Goal: Complete application form

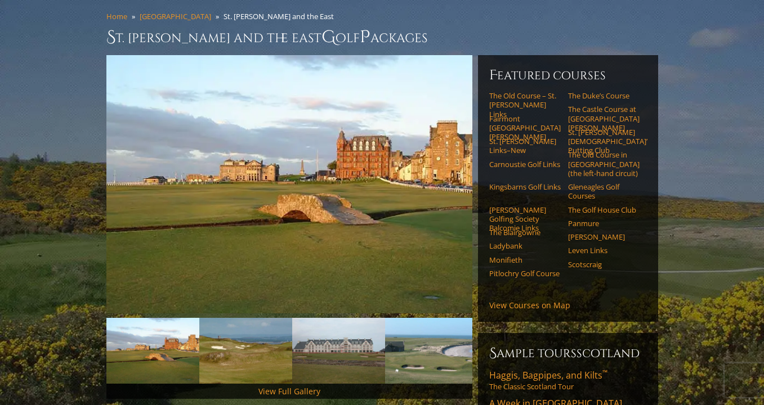
scroll to position [89, 0]
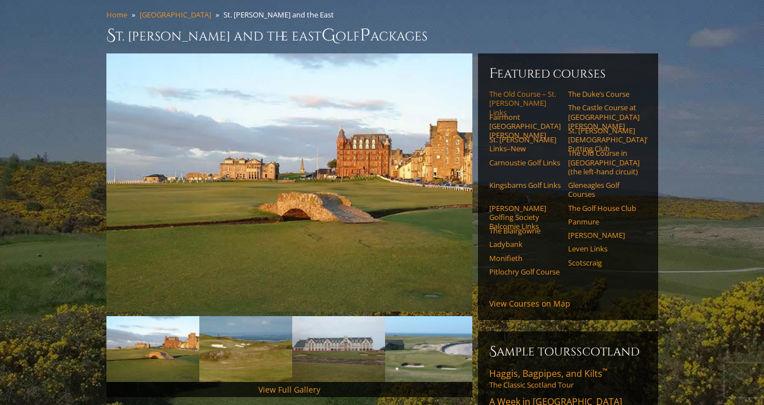
click at [503, 89] on link "The Old Course – St. [PERSON_NAME] Links" at bounding box center [524, 103] width 71 height 28
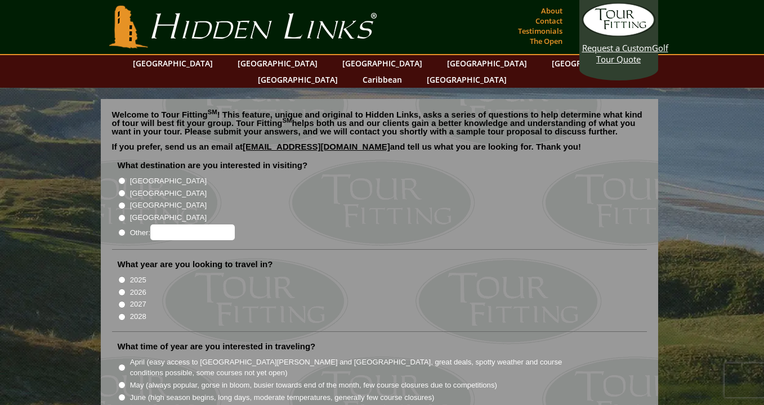
click at [120, 190] on input "[GEOGRAPHIC_DATA]" at bounding box center [121, 193] width 7 height 7
radio input "true"
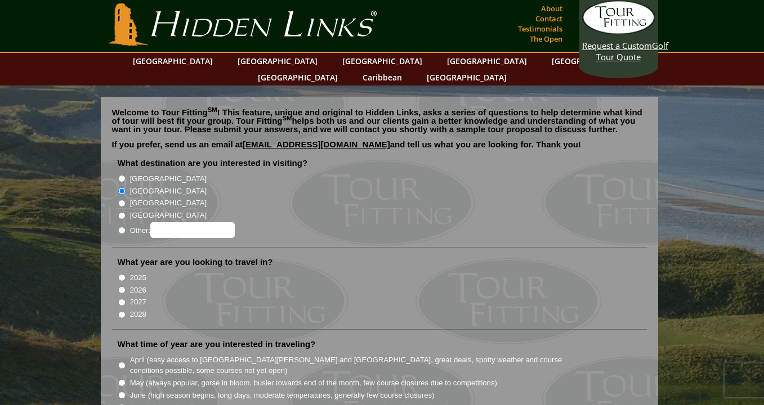
click at [121, 286] on input "2026" at bounding box center [121, 289] width 7 height 7
radio input "true"
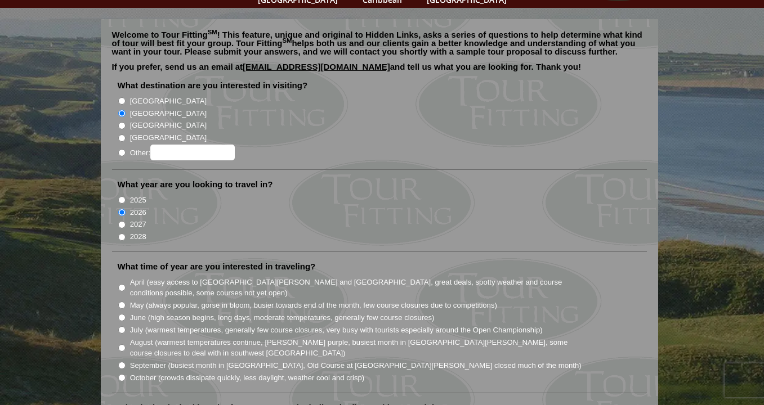
scroll to position [80, 0]
click at [123, 314] on input "June (high season begins, long days, moderate temperatures, generally few cours…" at bounding box center [121, 317] width 7 height 7
radio input "true"
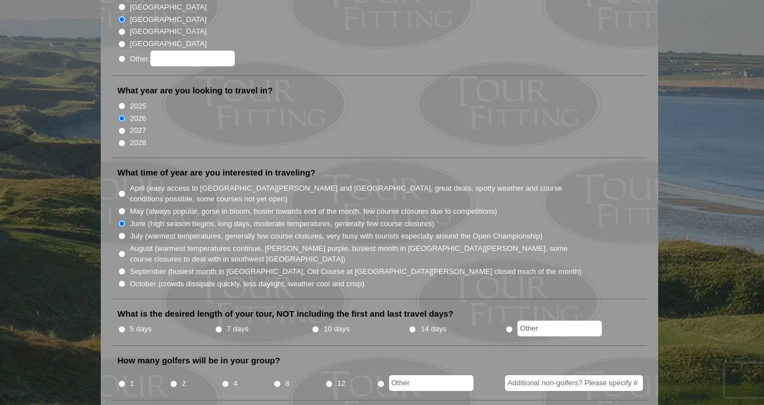
scroll to position [176, 0]
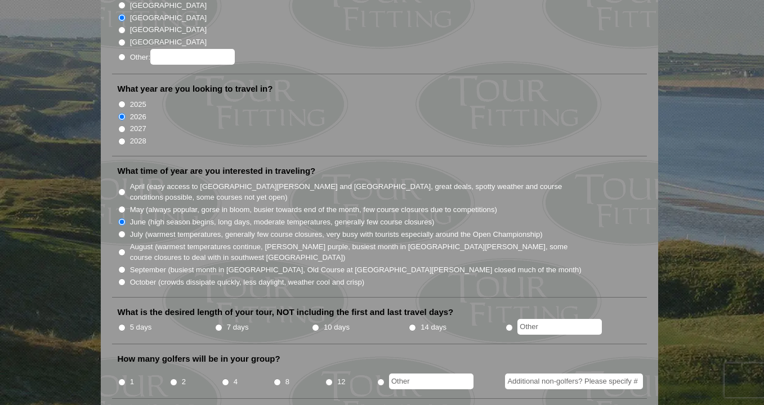
click at [120, 324] on input "5 days" at bounding box center [121, 327] width 7 height 7
radio input "true"
click at [173, 379] on input "2" at bounding box center [173, 382] width 7 height 7
radio input "true"
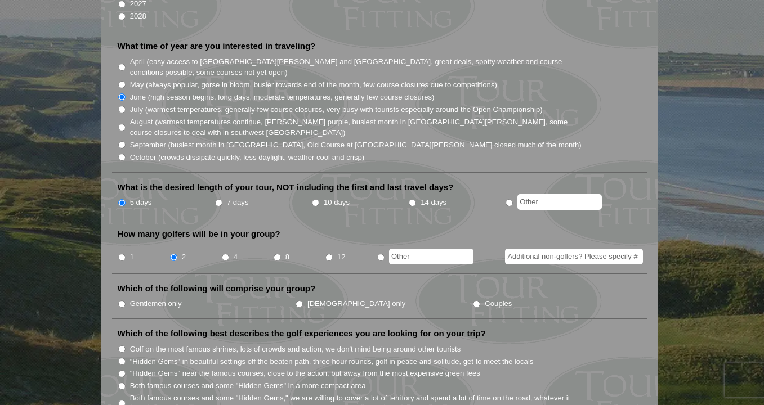
scroll to position [311, 0]
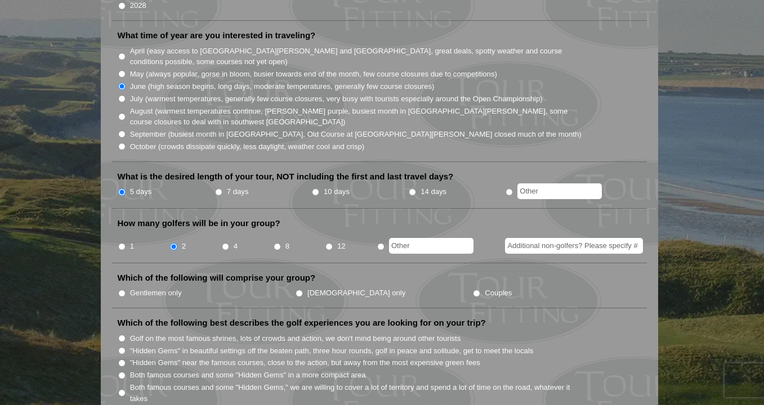
click at [138, 288] on label "Gentlemen only" at bounding box center [156, 293] width 52 height 11
click at [126, 290] on input "Gentlemen only" at bounding box center [121, 293] width 7 height 7
radio input "true"
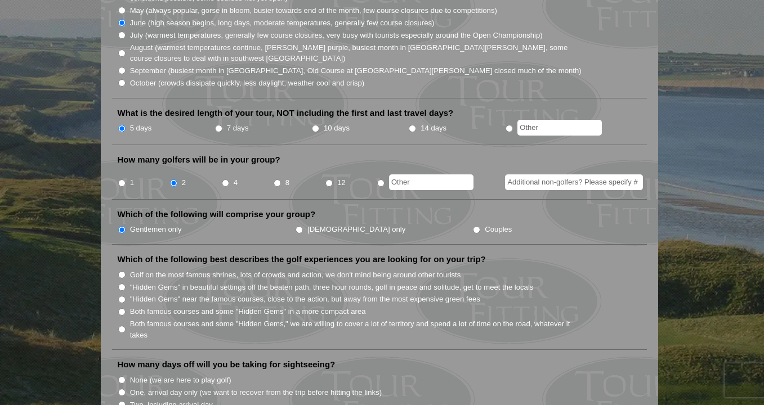
scroll to position [382, 0]
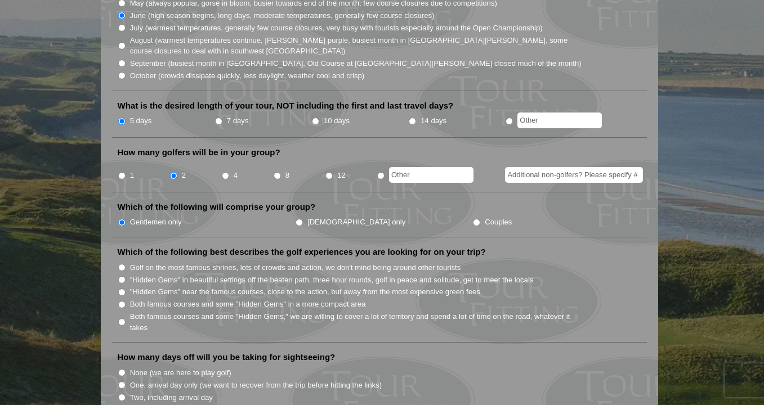
click at [121, 264] on input "Golf on the most famous shrines, lots of crowds and action, we don't mind being…" at bounding box center [121, 267] width 7 height 7
radio input "true"
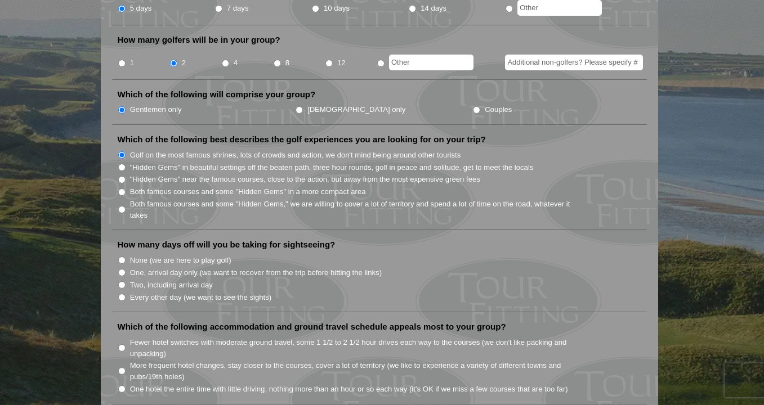
scroll to position [495, 0]
click at [120, 256] on input "None (we are here to play golf)" at bounding box center [121, 259] width 7 height 7
radio input "true"
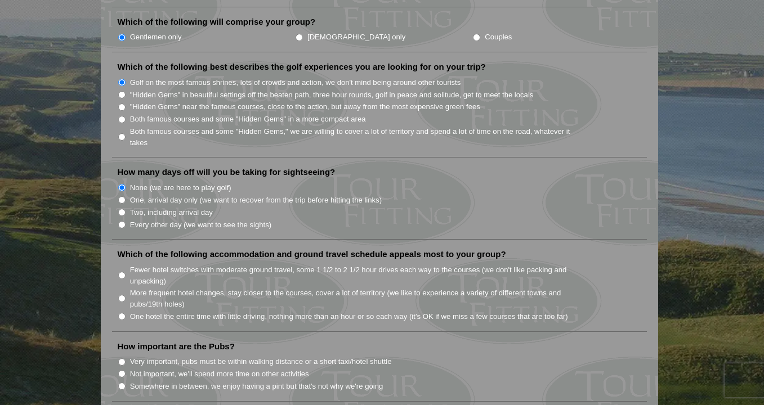
scroll to position [595, 0]
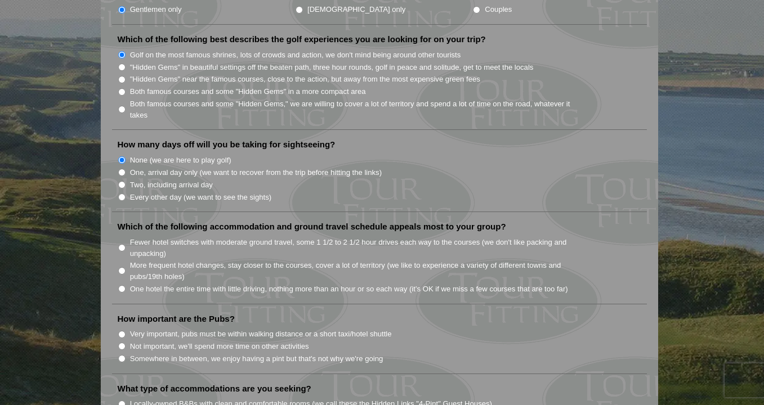
click at [123, 244] on input "Fewer hotel switches with moderate ground travel, some 1 1/2 to 2 1/2 hour driv…" at bounding box center [121, 247] width 7 height 7
radio input "true"
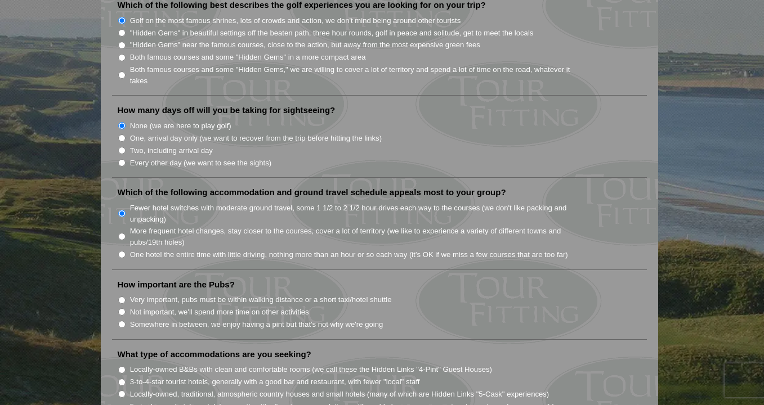
scroll to position [631, 0]
click at [124, 307] on input "Not important, we'll spend more time on other activities" at bounding box center [121, 310] width 7 height 7
radio input "true"
click at [120, 295] on input "Very important, pubs must be within walking distance or a short taxi/hotel shut…" at bounding box center [121, 298] width 7 height 7
radio input "true"
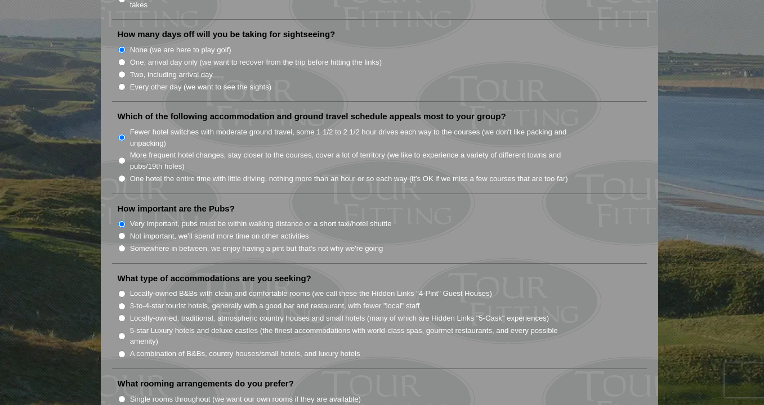
scroll to position [710, 0]
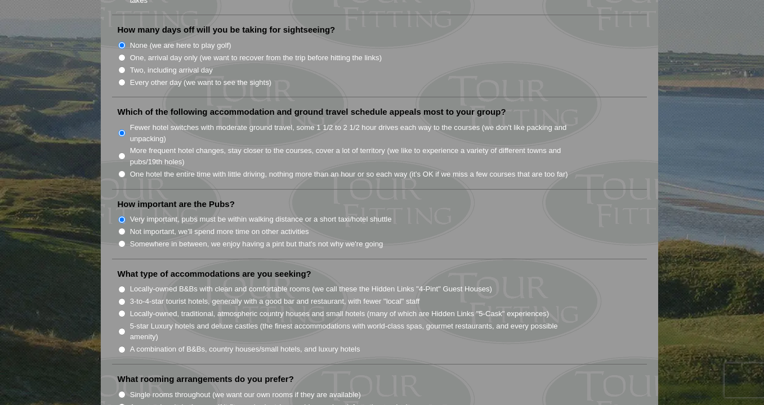
click at [122, 298] on input "3-to-4-star tourist hotels, generally with a good bar and restaurant, with fewe…" at bounding box center [121, 301] width 7 height 7
radio input "true"
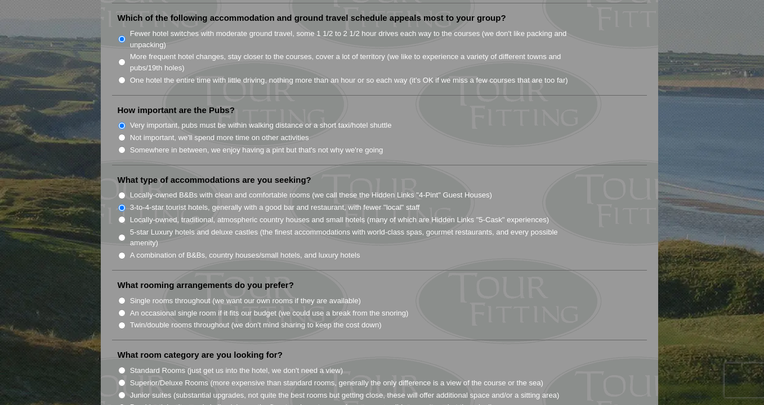
scroll to position [805, 0]
click at [119, 321] on input "Twin/double rooms throughout (we don't mind sharing to keep the cost down)" at bounding box center [121, 324] width 7 height 7
radio input "true"
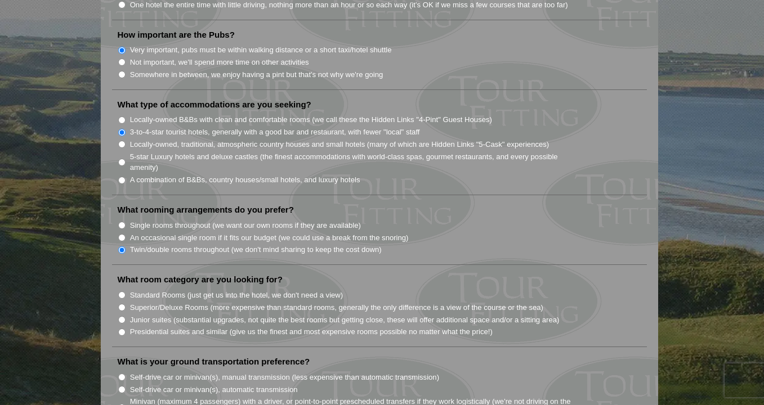
scroll to position [880, 0]
click at [121, 290] on input "Standard Rooms (just get us into the hotel, we don't need a view)" at bounding box center [121, 293] width 7 height 7
radio input "true"
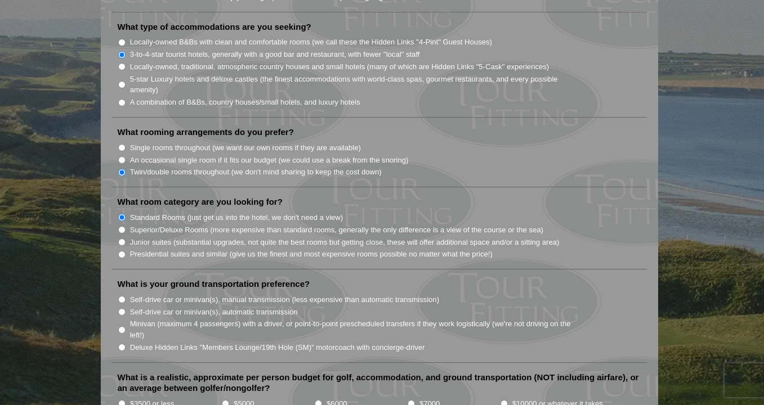
scroll to position [968, 0]
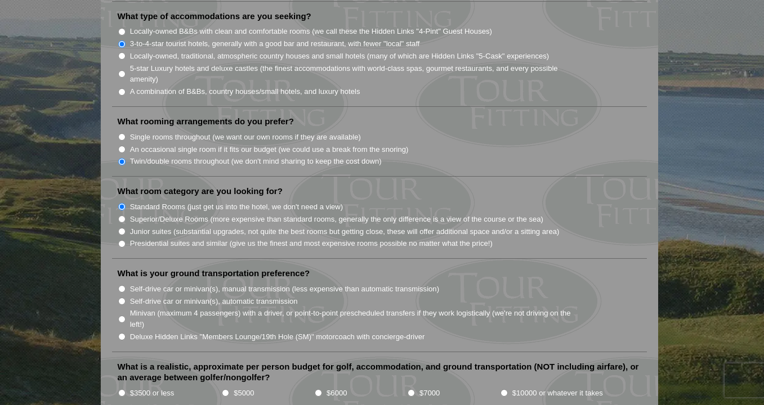
click at [120, 316] on input "Minivan (maximum 4 passengers) with a driver, or point-to-point prescheduled tr…" at bounding box center [121, 319] width 7 height 7
radio input "true"
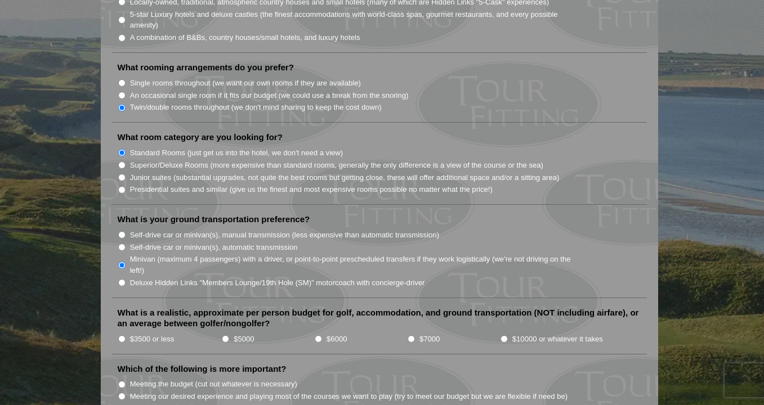
scroll to position [1019, 0]
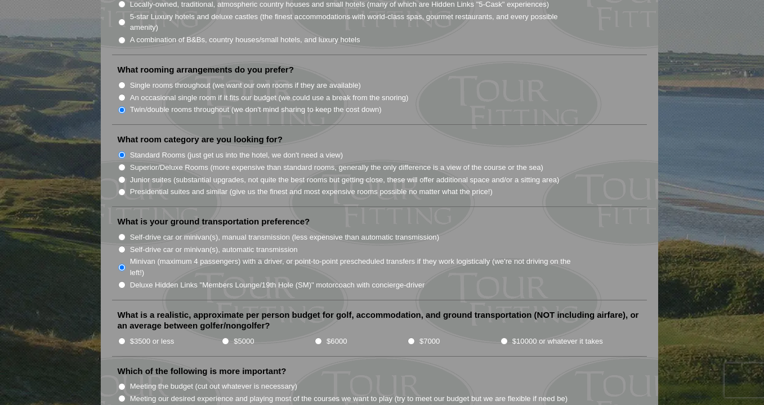
click at [225, 338] on input "$5000" at bounding box center [225, 341] width 7 height 7
radio input "true"
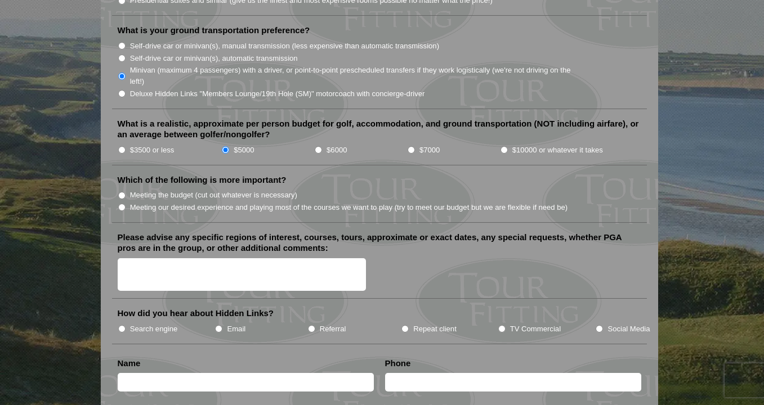
scroll to position [1214, 0]
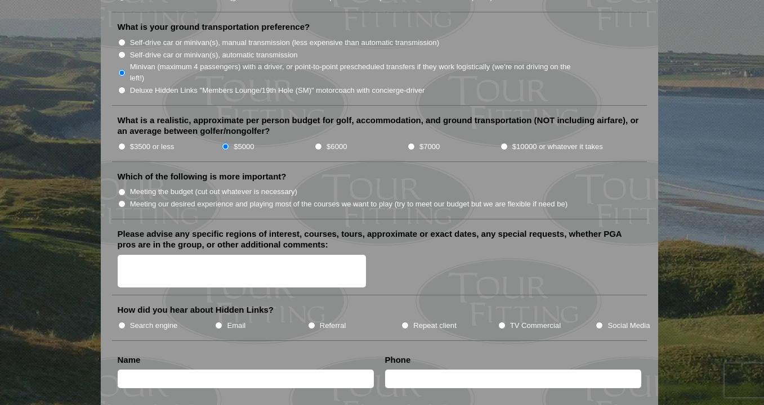
click at [115, 307] on li "How did you hear about Hidden Links? Search engine Email Referral Repeat client…" at bounding box center [379, 323] width 535 height 36
click at [122, 322] on input "Search engine" at bounding box center [121, 325] width 7 height 7
radio input "true"
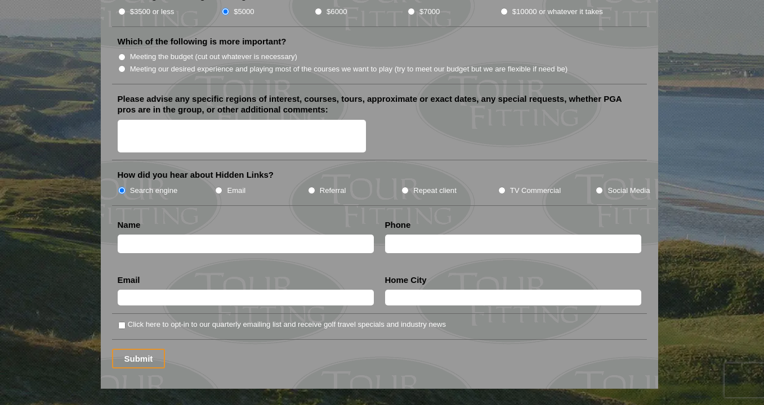
scroll to position [1394, 0]
